Goal: Information Seeking & Learning: Learn about a topic

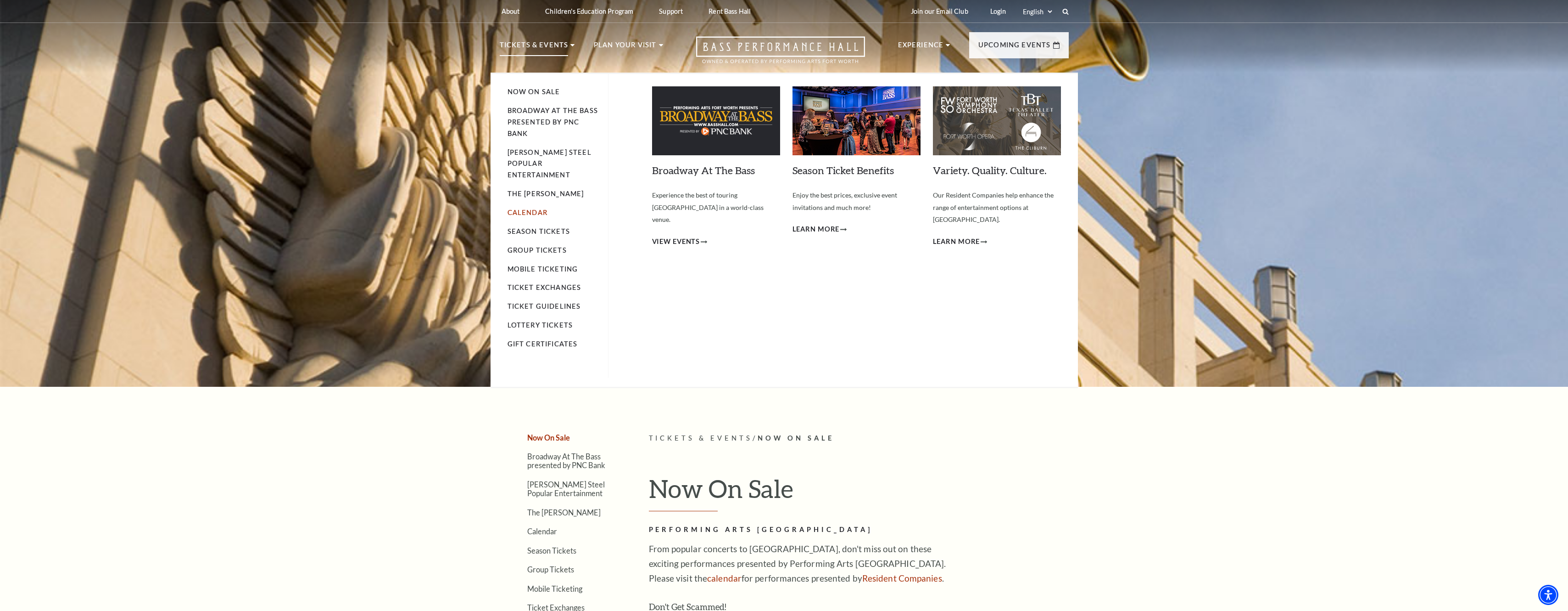
click at [526, 208] on link "Calendar" at bounding box center [528, 212] width 40 height 8
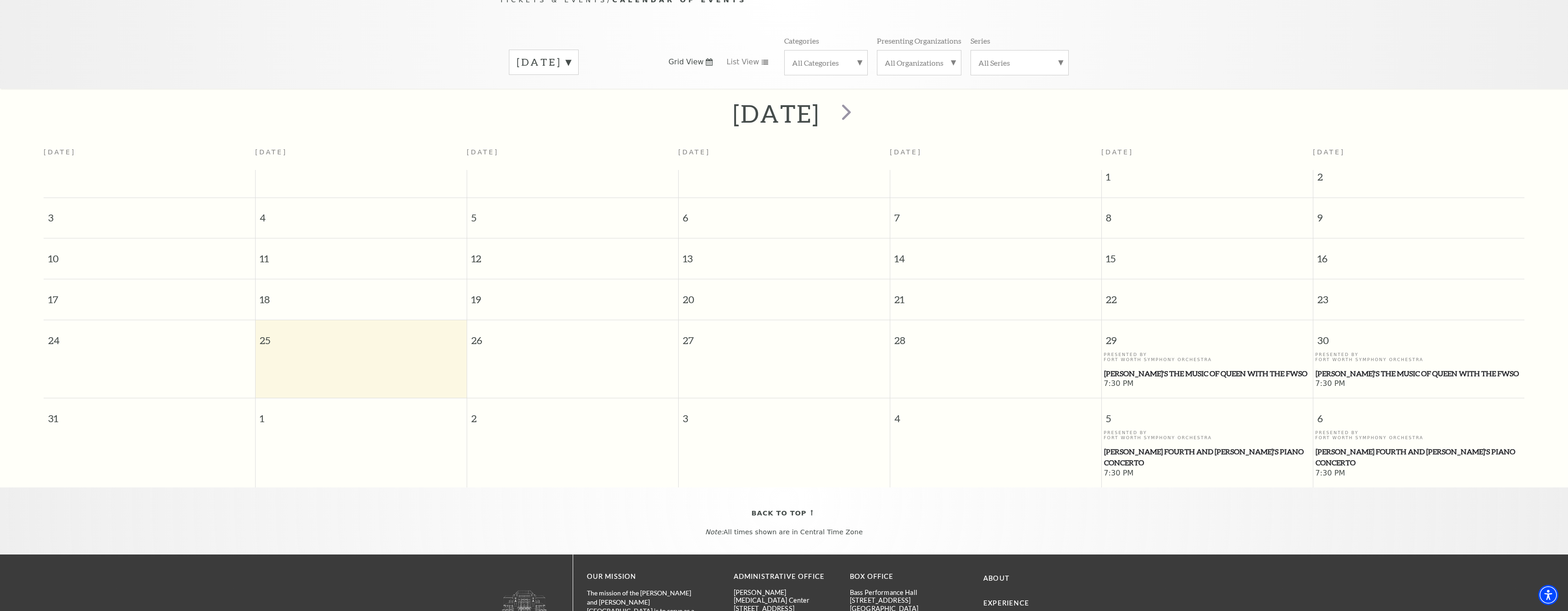
scroll to position [127, 0]
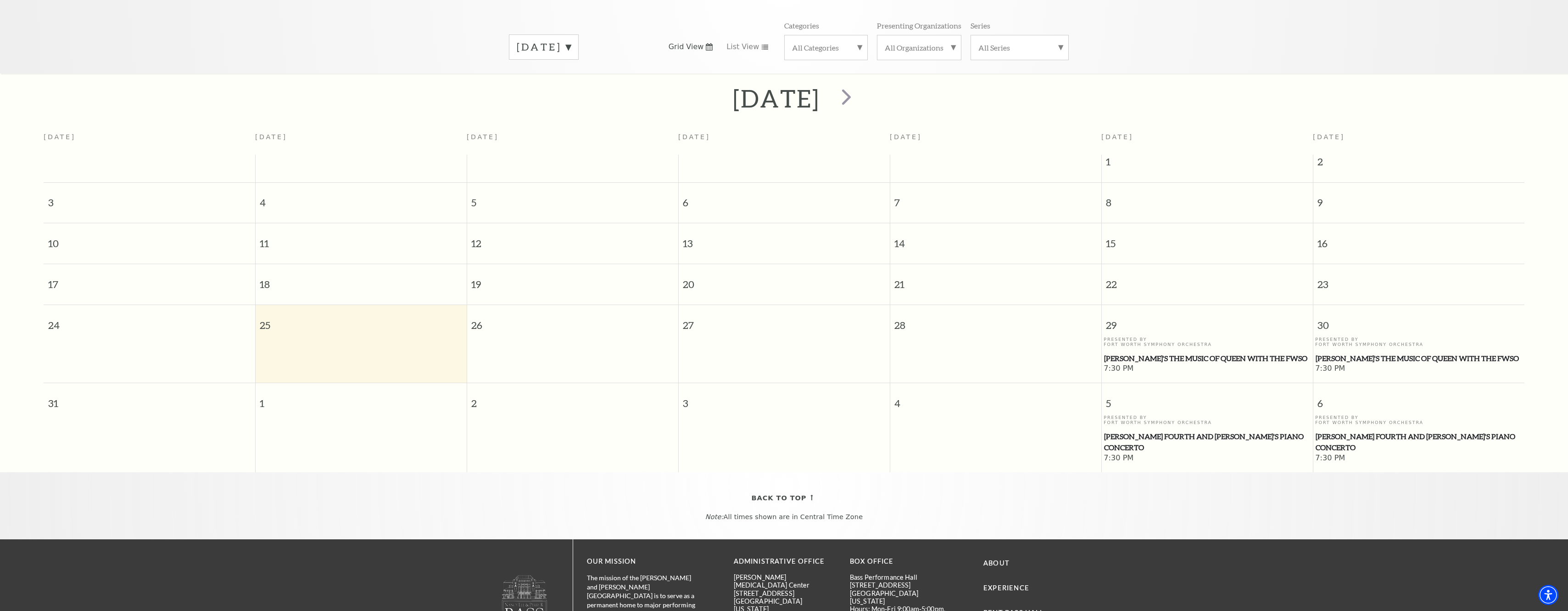
click at [571, 40] on label "August 2025" at bounding box center [544, 47] width 54 height 14
click at [550, 57] on label "September 2025" at bounding box center [544, 66] width 54 height 19
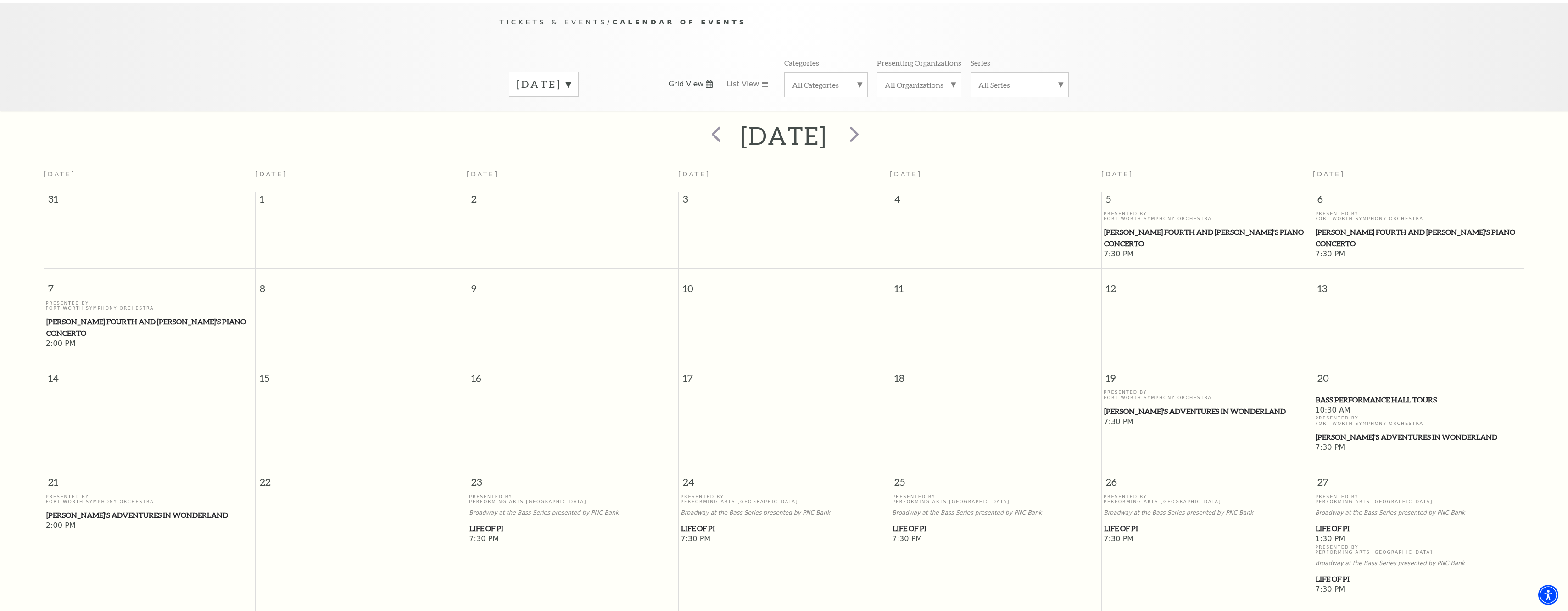
scroll to position [81, 0]
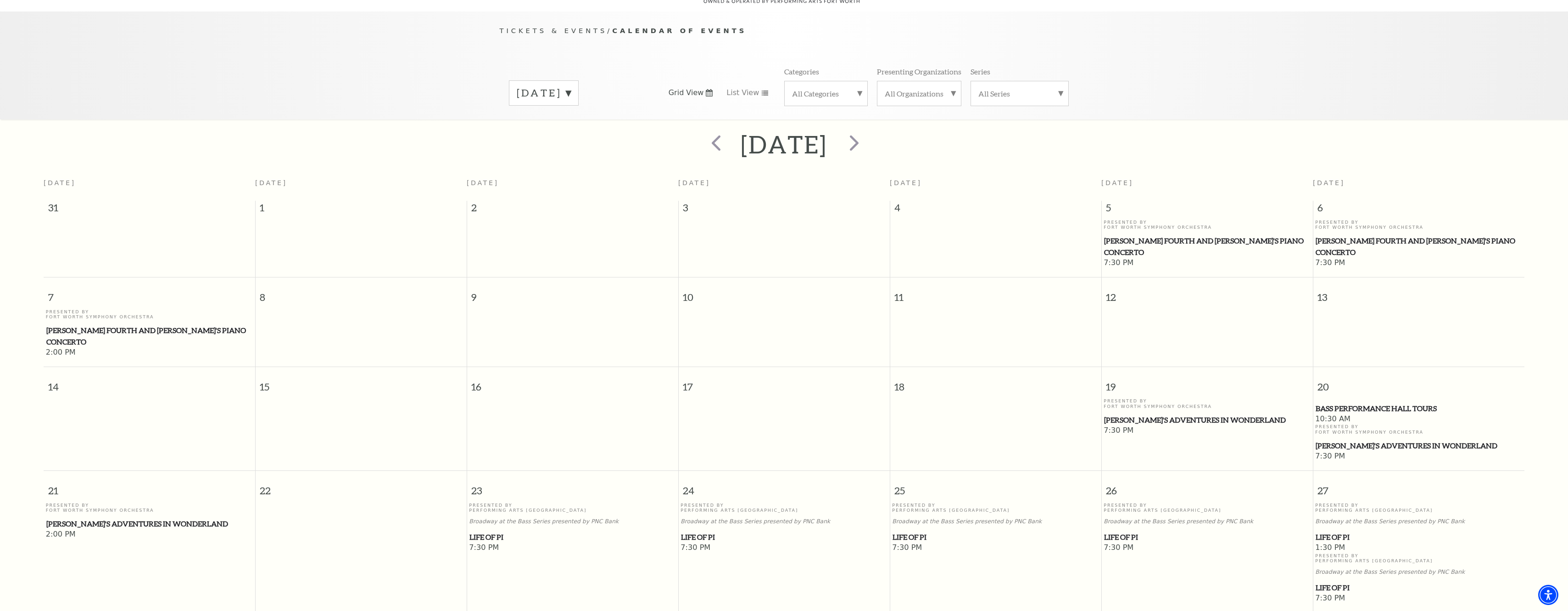
click at [571, 86] on label "September 2025" at bounding box center [544, 93] width 54 height 14
click at [540, 122] on label "October 2025" at bounding box center [544, 132] width 54 height 19
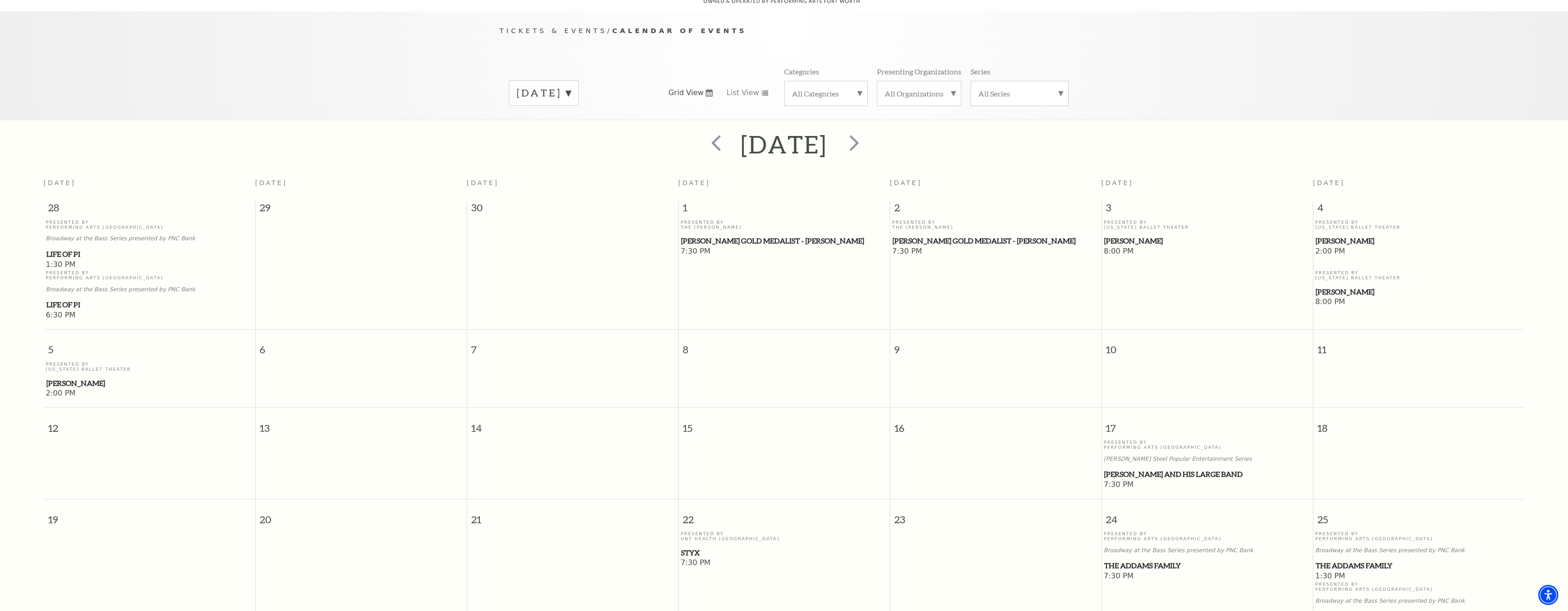
click at [571, 86] on label "October 2025" at bounding box center [544, 93] width 54 height 14
click at [567, 141] on label "November 2025" at bounding box center [544, 151] width 54 height 19
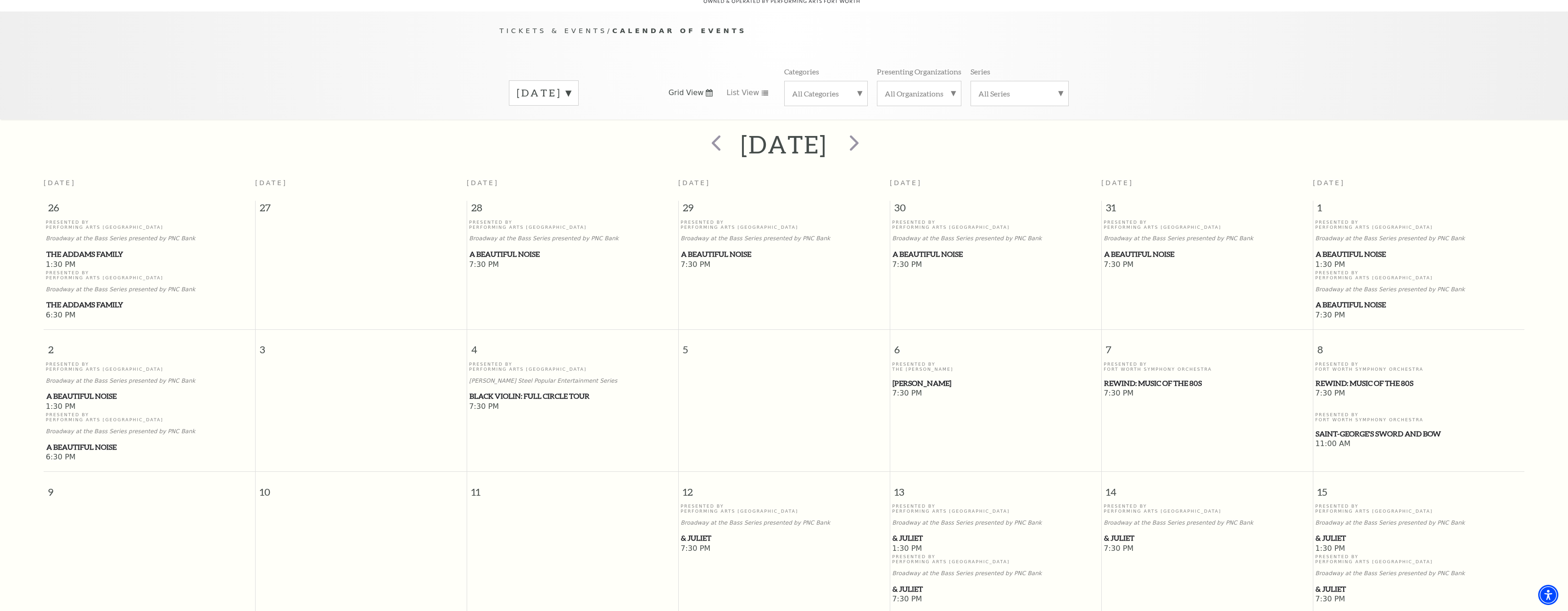
click at [571, 86] on label "November 2025" at bounding box center [544, 93] width 54 height 14
click at [541, 161] on label "December 2025" at bounding box center [544, 171] width 54 height 19
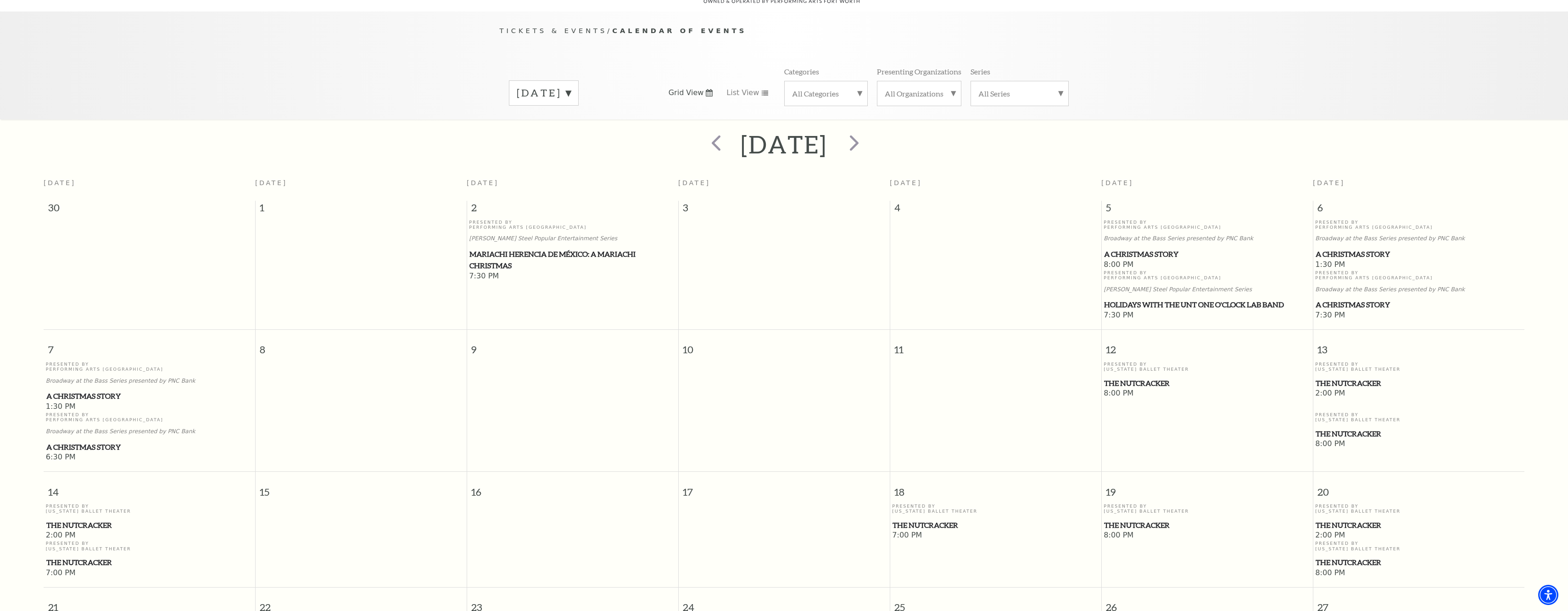
click at [571, 86] on label "December 2025" at bounding box center [544, 93] width 54 height 14
click at [550, 181] on label "January 2026" at bounding box center [544, 191] width 54 height 19
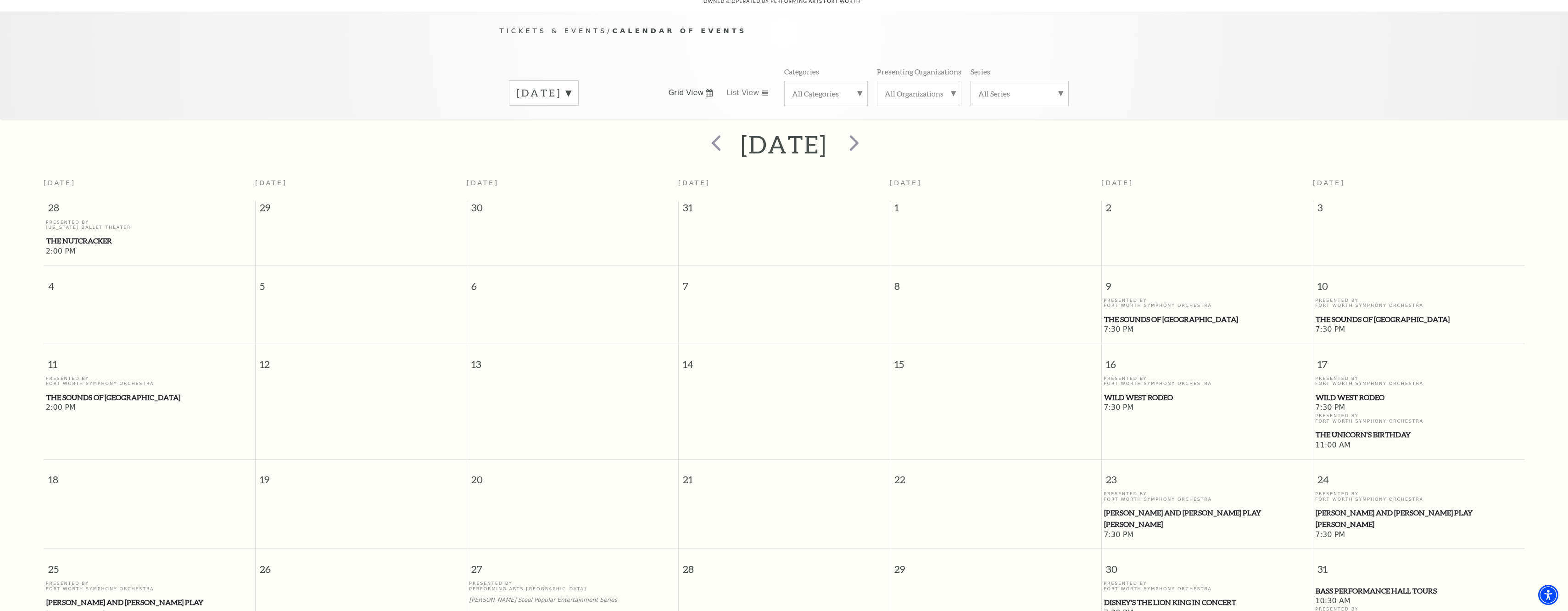
click at [571, 86] on label "January 2026" at bounding box center [544, 93] width 54 height 14
click at [545, 200] on label "February 2026" at bounding box center [544, 210] width 54 height 19
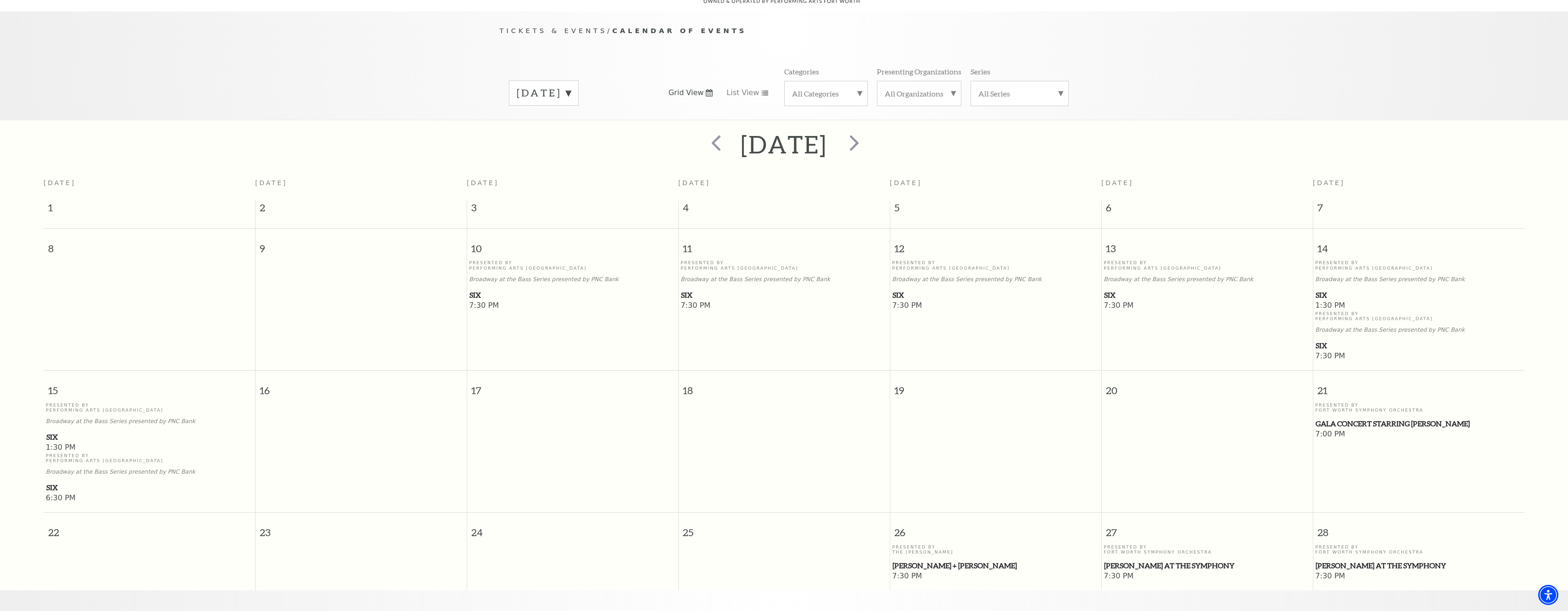
click at [571, 86] on label "February 2026" at bounding box center [544, 93] width 54 height 14
click at [553, 221] on label "March 2026" at bounding box center [544, 230] width 54 height 19
